Goal: Information Seeking & Learning: Learn about a topic

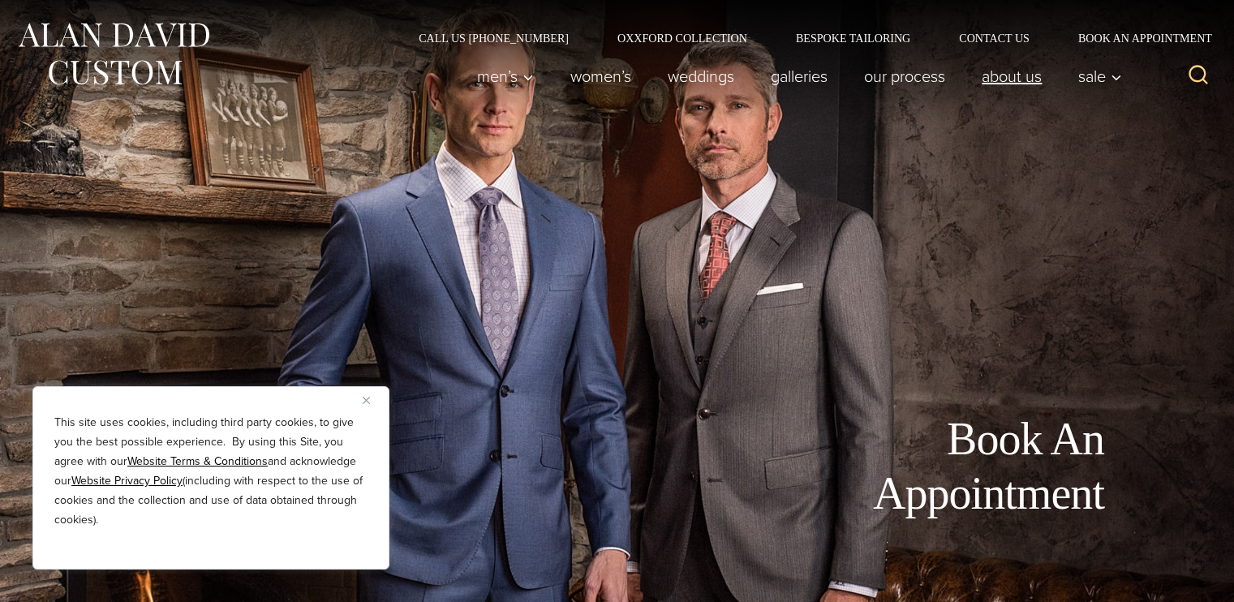
click at [1024, 83] on link "About Us" at bounding box center [1012, 76] width 97 height 32
